Goal: Task Accomplishment & Management: Manage account settings

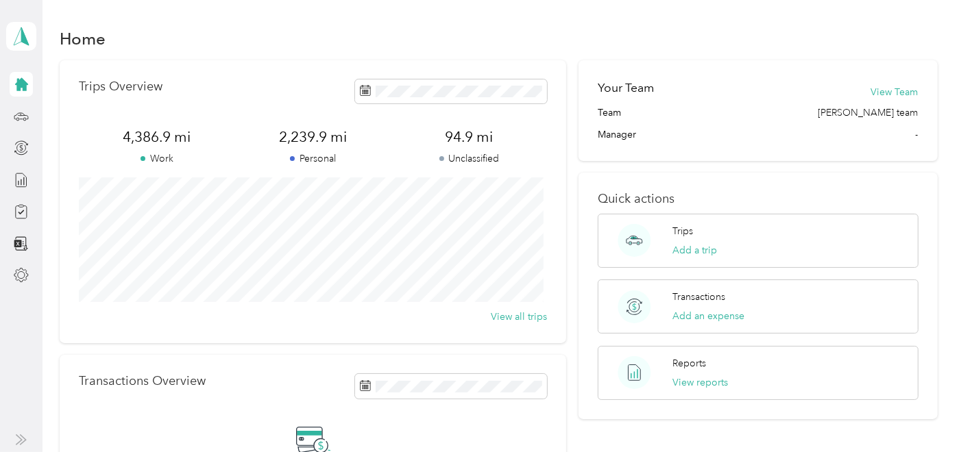
scroll to position [1, 0]
click at [21, 90] on icon at bounding box center [21, 84] width 15 height 15
click at [19, 114] on icon at bounding box center [21, 116] width 15 height 15
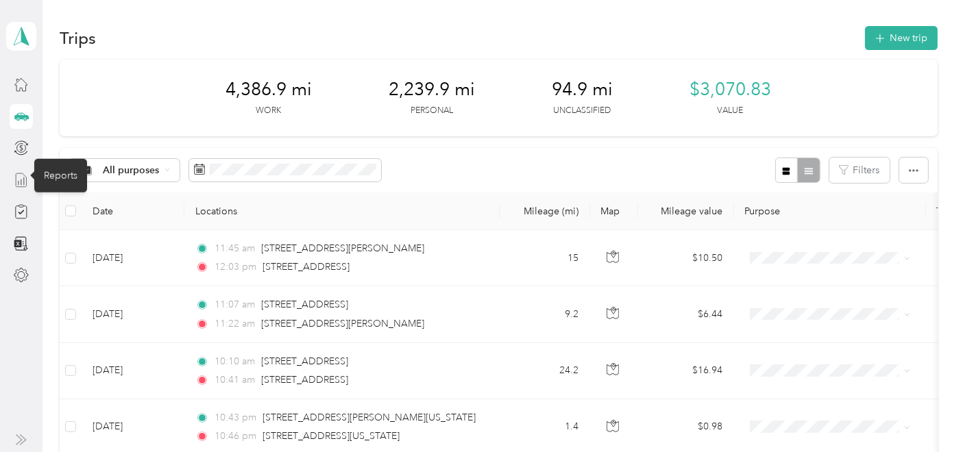
click at [26, 178] on icon at bounding box center [21, 180] width 10 height 14
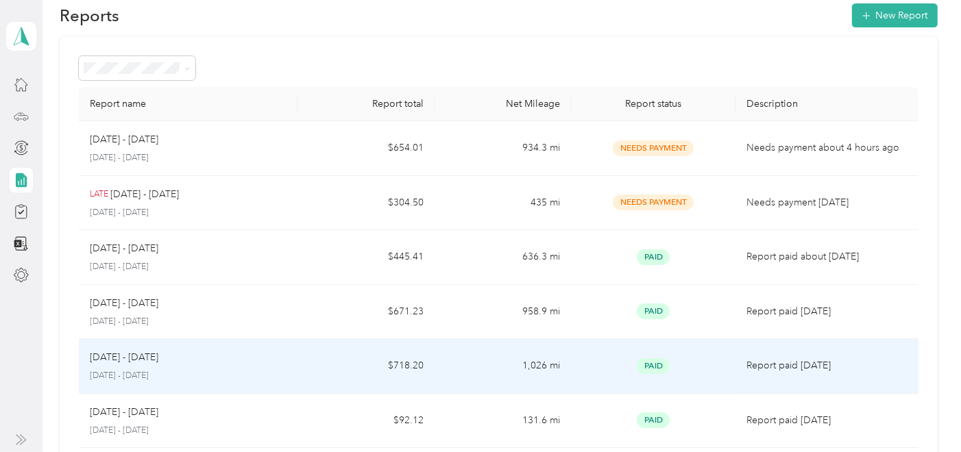
scroll to position [22, 0]
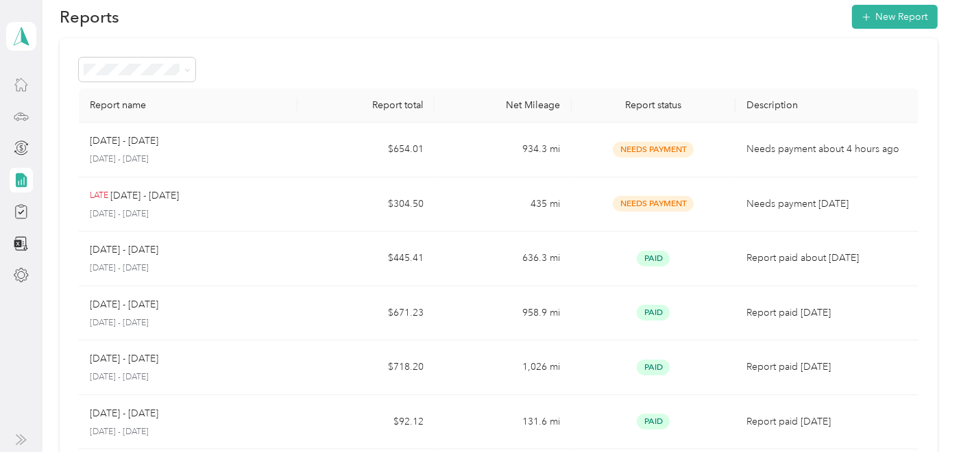
click at [13, 85] on div at bounding box center [21, 84] width 23 height 25
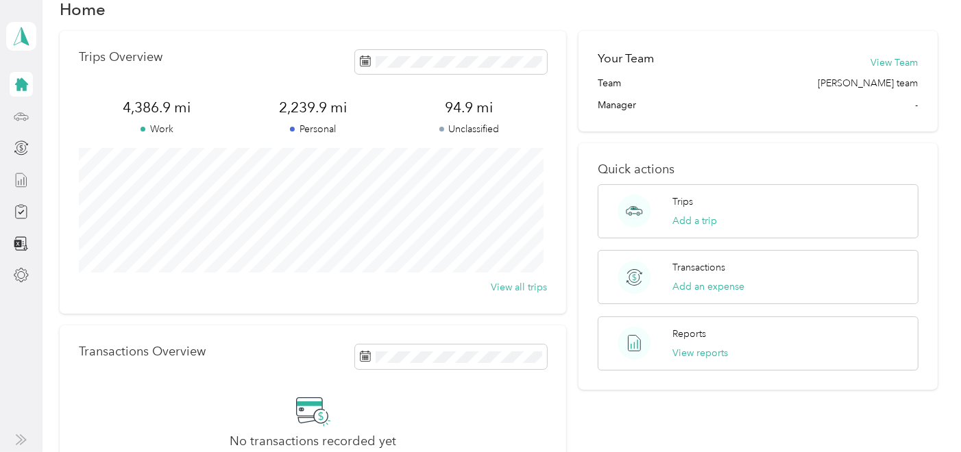
scroll to position [30, 0]
click at [21, 111] on icon at bounding box center [21, 116] width 15 height 15
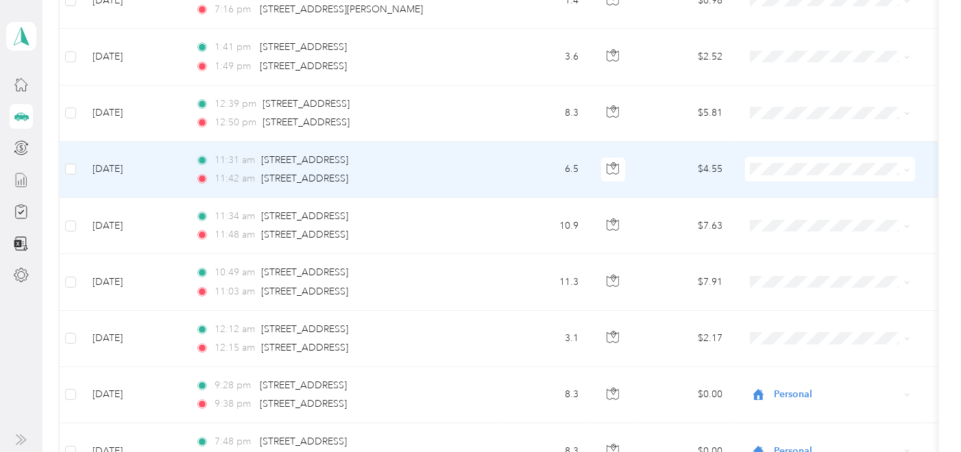
scroll to position [489, 0]
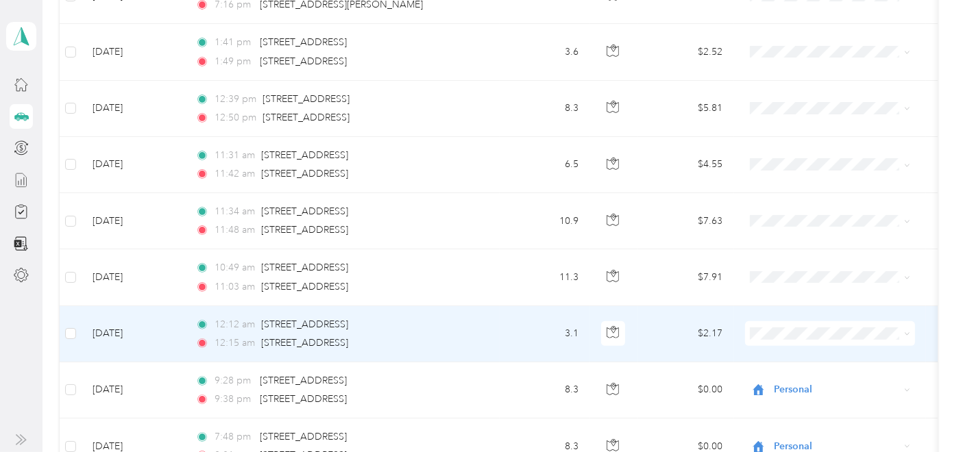
drag, startPoint x: 775, startPoint y: 341, endPoint x: 678, endPoint y: 218, distance: 156.6
click at [678, 218] on td "$7.63" at bounding box center [686, 221] width 96 height 56
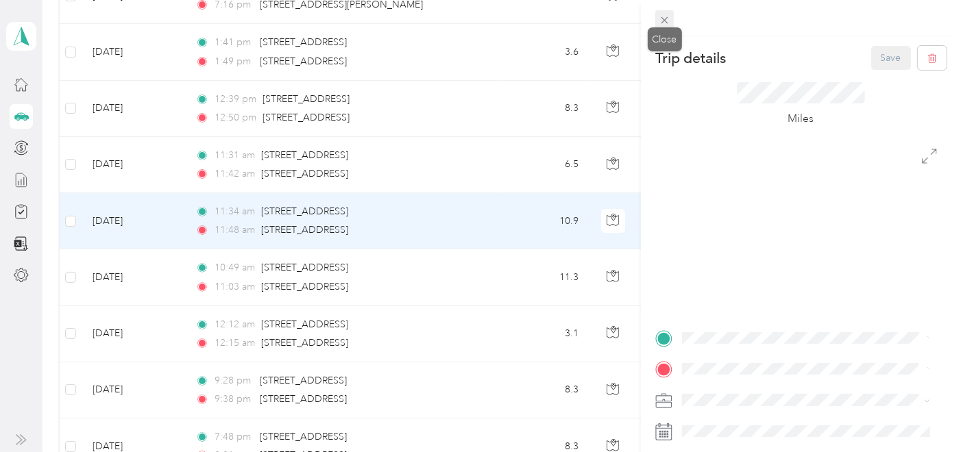
click at [665, 19] on icon at bounding box center [664, 20] width 7 height 7
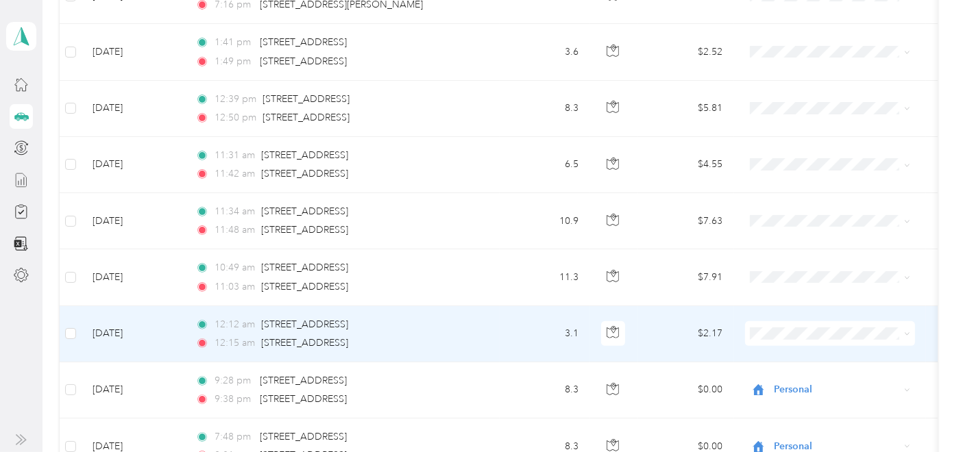
click at [655, 321] on td "$2.17" at bounding box center [686, 334] width 96 height 56
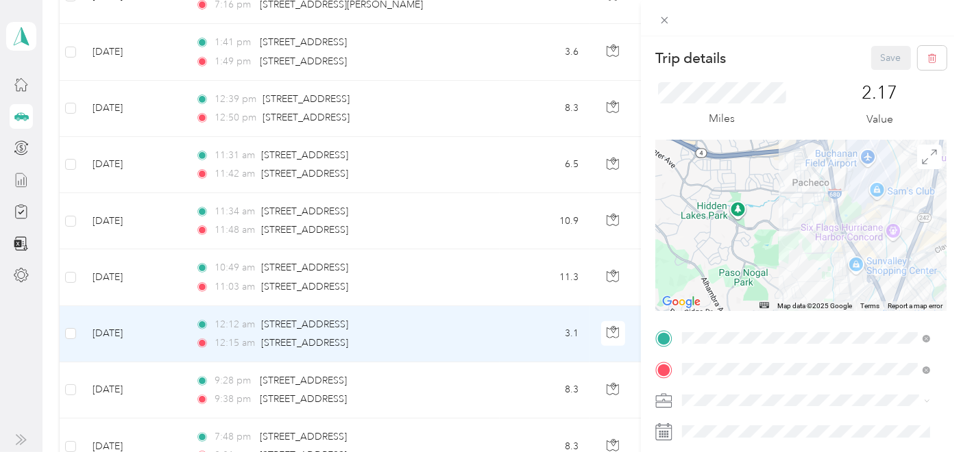
drag, startPoint x: 804, startPoint y: 182, endPoint x: 841, endPoint y: 268, distance: 94.0
click at [841, 268] on div at bounding box center [800, 225] width 291 height 171
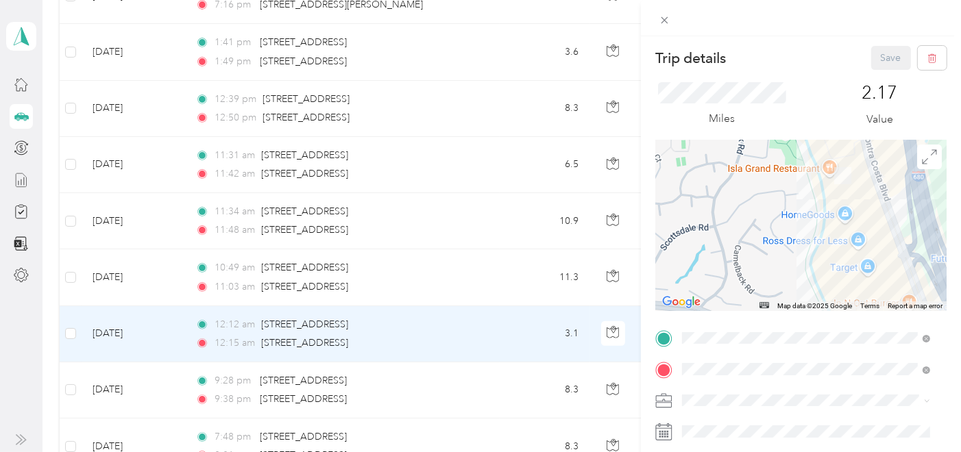
drag, startPoint x: 848, startPoint y: 211, endPoint x: 787, endPoint y: 222, distance: 62.0
click at [787, 222] on div at bounding box center [800, 225] width 291 height 171
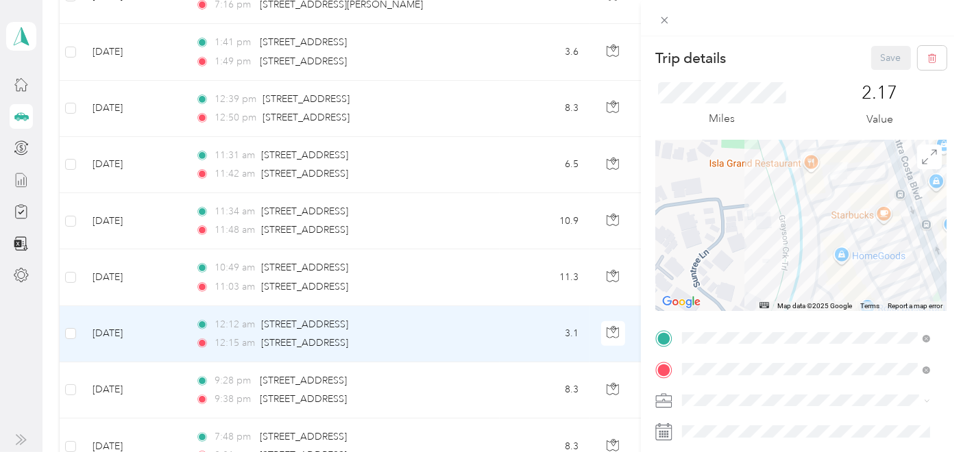
drag, startPoint x: 793, startPoint y: 197, endPoint x: 793, endPoint y: 217, distance: 20.6
click at [793, 217] on div at bounding box center [800, 225] width 291 height 171
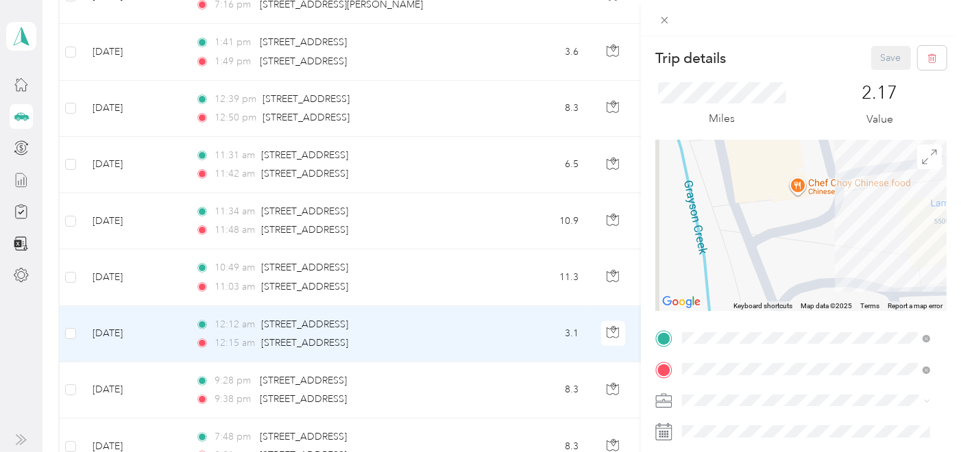
drag, startPoint x: 841, startPoint y: 213, endPoint x: 821, endPoint y: 286, distance: 76.0
click at [821, 286] on div at bounding box center [800, 225] width 291 height 171
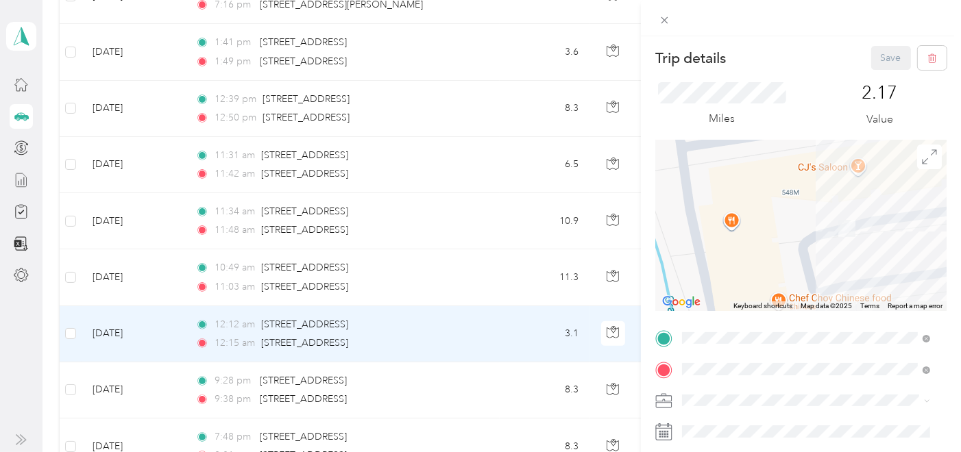
drag, startPoint x: 838, startPoint y: 256, endPoint x: 853, endPoint y: 273, distance: 21.9
click at [853, 273] on div at bounding box center [800, 225] width 291 height 171
click at [664, 24] on icon at bounding box center [665, 20] width 12 height 12
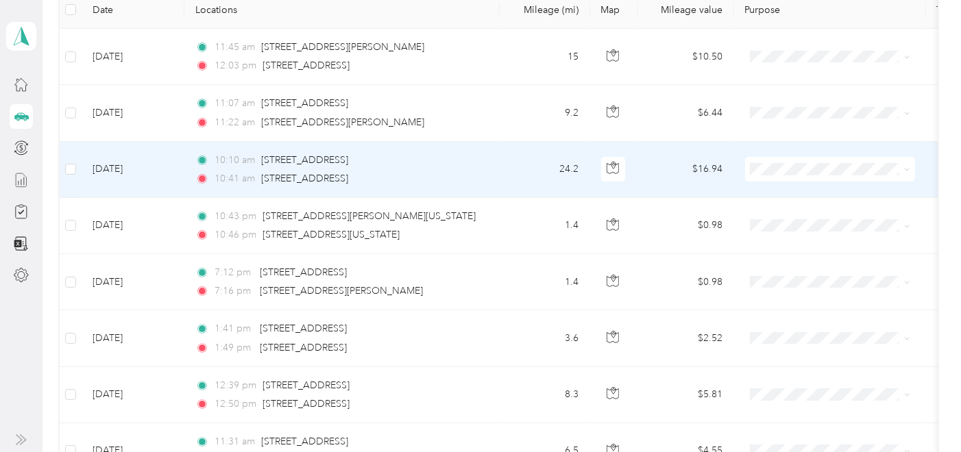
scroll to position [182, 0]
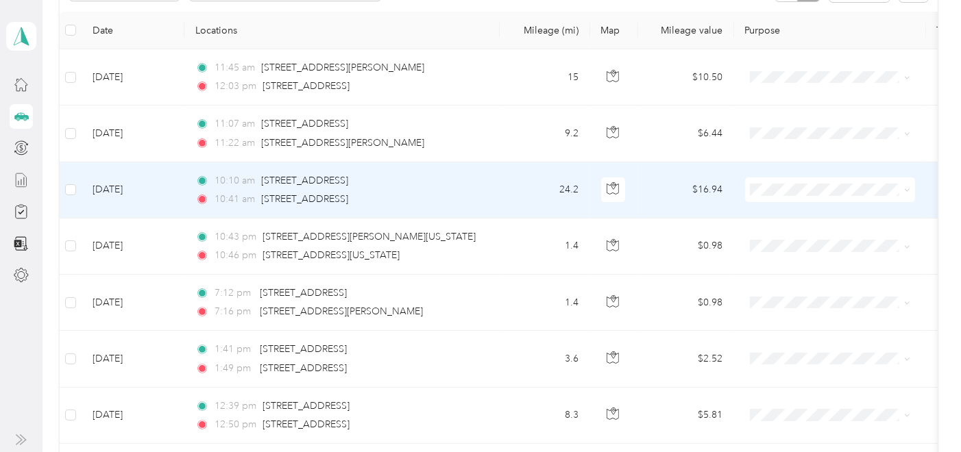
click at [779, 215] on li "Sales Call" at bounding box center [830, 207] width 170 height 24
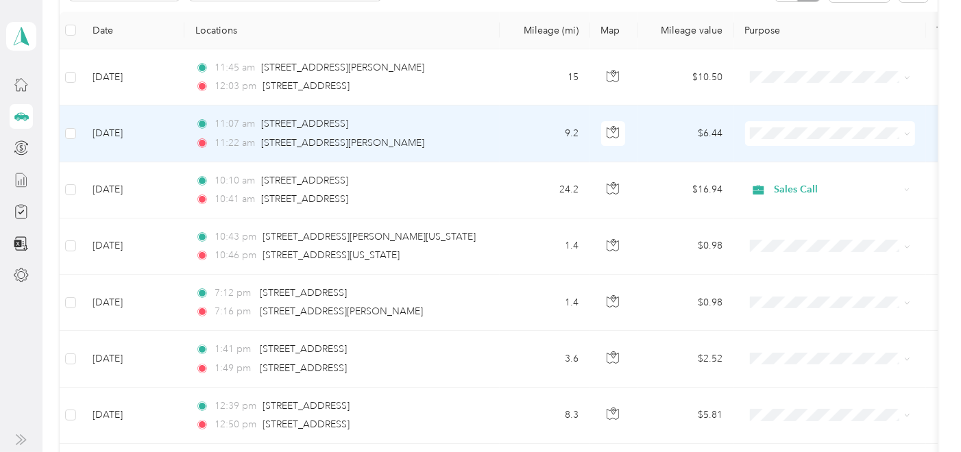
drag, startPoint x: 781, startPoint y: 139, endPoint x: 668, endPoint y: 132, distance: 113.3
click at [668, 132] on td "$6.44" at bounding box center [686, 134] width 96 height 56
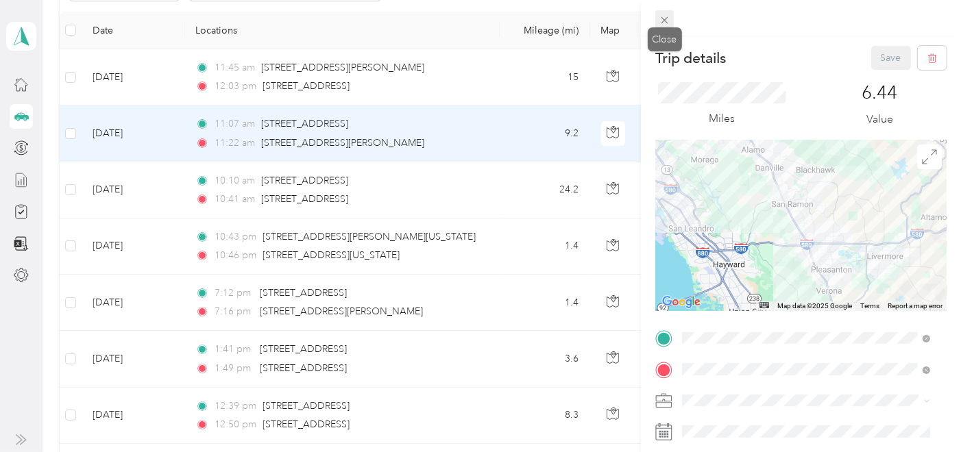
click at [664, 19] on icon at bounding box center [665, 20] width 12 height 12
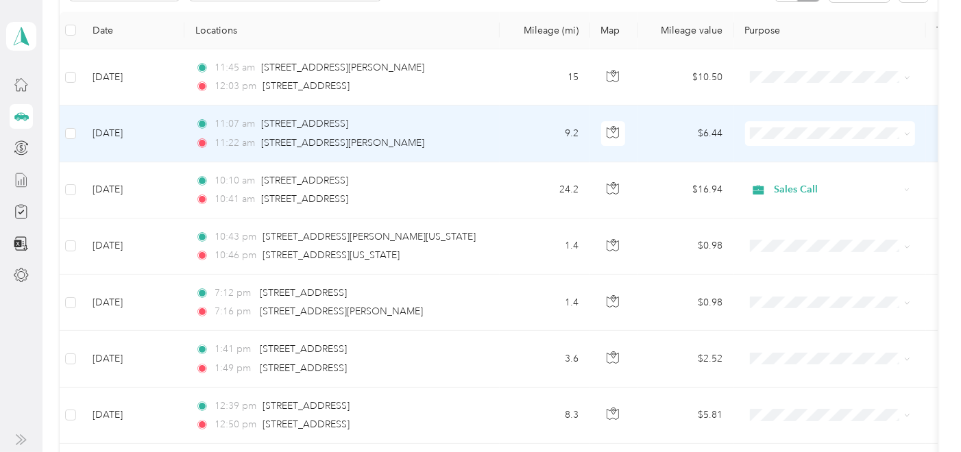
drag, startPoint x: 793, startPoint y: 138, endPoint x: 786, endPoint y: 123, distance: 17.5
click at [786, 123] on span at bounding box center [830, 133] width 170 height 25
click at [788, 151] on span "Sales Call" at bounding box center [842, 157] width 126 height 14
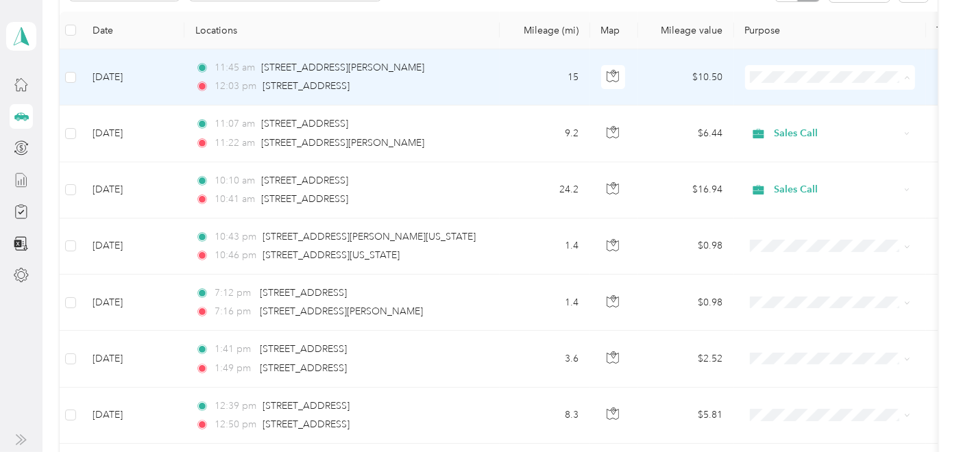
click at [790, 101] on span "Sales Call" at bounding box center [842, 102] width 126 height 14
click at [790, 101] on td at bounding box center [830, 77] width 192 height 56
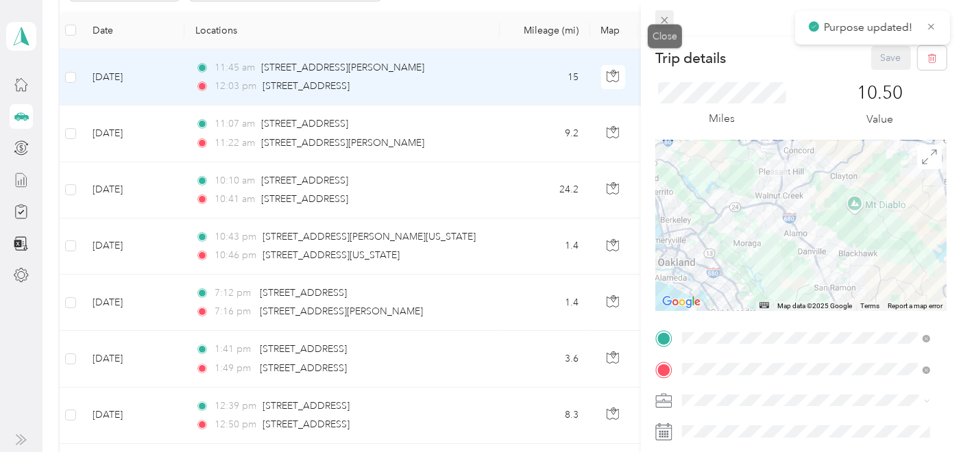
click at [666, 21] on icon at bounding box center [665, 20] width 12 height 12
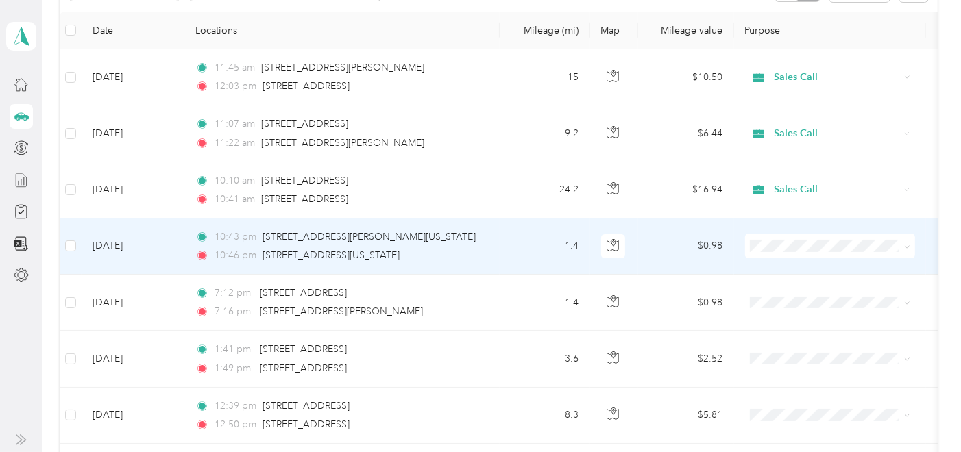
click at [771, 251] on span at bounding box center [830, 246] width 170 height 25
click at [779, 289] on span "Personal" at bounding box center [842, 288] width 126 height 14
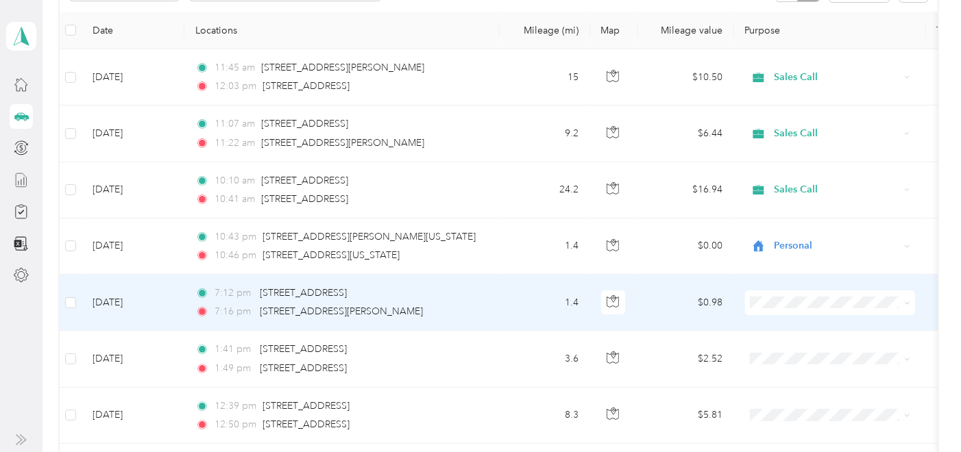
click at [771, 355] on body "[PERSON_NAME] Personal dashboard Trips New trip 4,435.3 mi Work 2,241.3 mi Pers…" at bounding box center [477, 226] width 954 height 452
click at [767, 348] on span "Personal" at bounding box center [830, 343] width 151 height 14
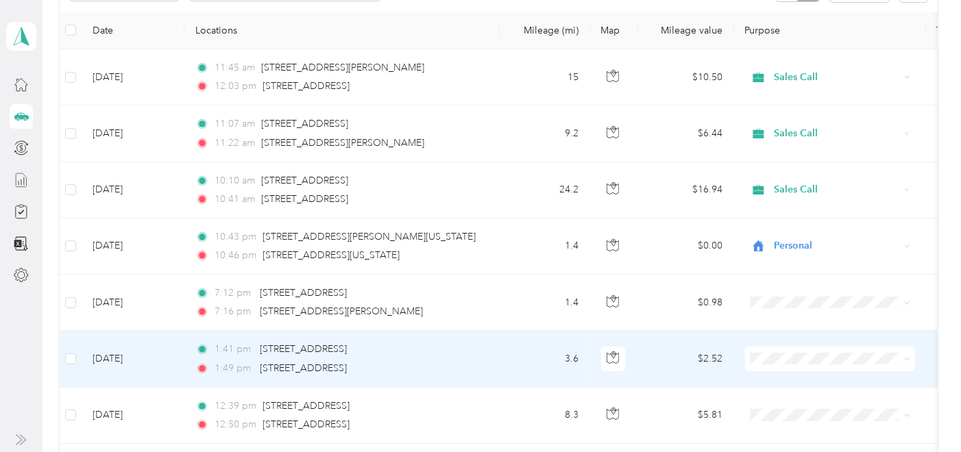
click at [666, 360] on td "$2.52" at bounding box center [686, 359] width 96 height 56
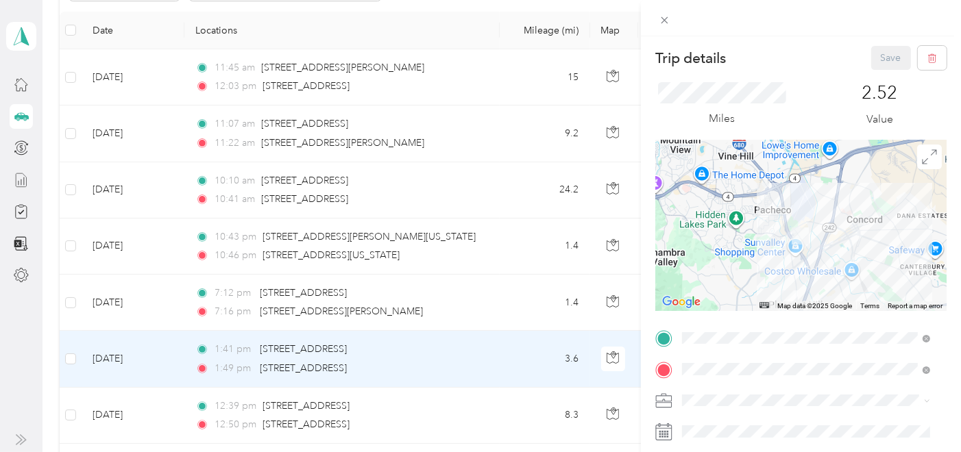
drag, startPoint x: 803, startPoint y: 206, endPoint x: 817, endPoint y: 263, distance: 58.7
click at [817, 263] on div at bounding box center [800, 225] width 291 height 171
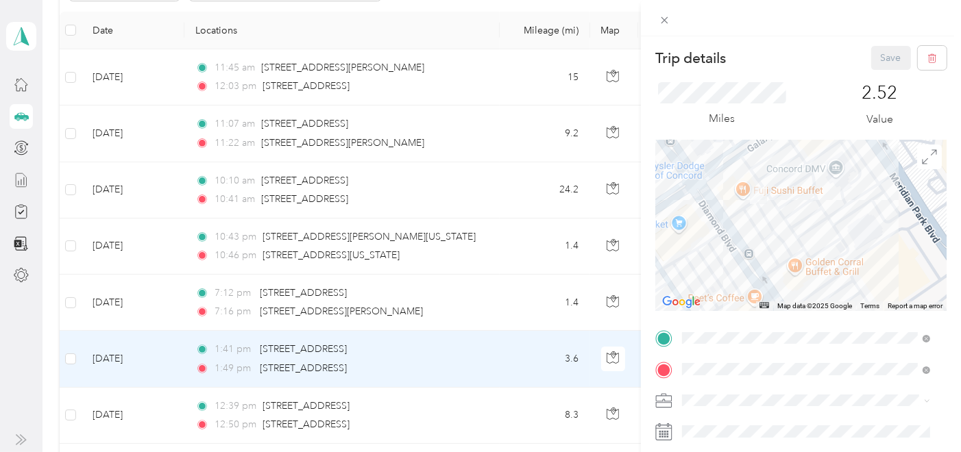
drag, startPoint x: 700, startPoint y: 232, endPoint x: 865, endPoint y: 241, distance: 165.4
click at [865, 241] on div at bounding box center [800, 225] width 291 height 171
click at [668, 23] on icon at bounding box center [665, 20] width 12 height 12
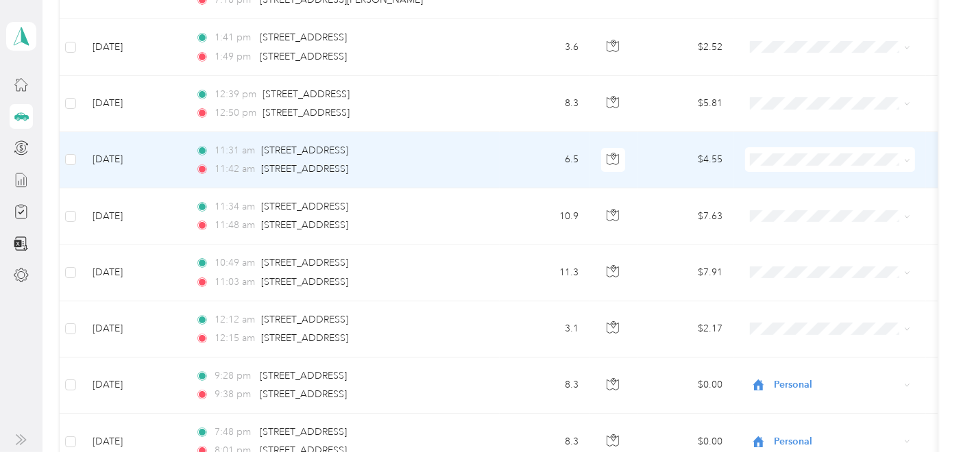
scroll to position [493, 0]
